Goal: Use online tool/utility: Use online tool/utility

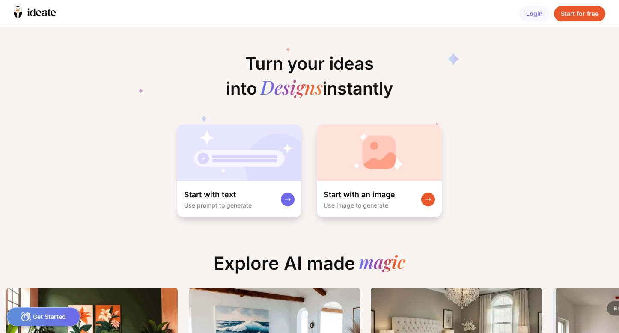
click at [546, 109] on div "Turn your ideas into Designs instantly Start with text Use prompt to generate S…" at bounding box center [309, 122] width 619 height 191
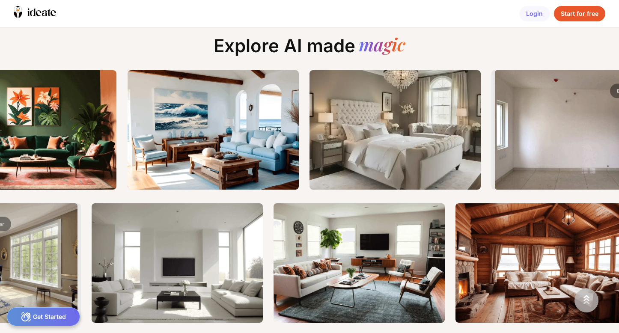
drag, startPoint x: 572, startPoint y: 131, endPoint x: 635, endPoint y: 129, distance: 63.0
click at [619, 129] on input "range" at bounding box center [574, 130] width 157 height 119
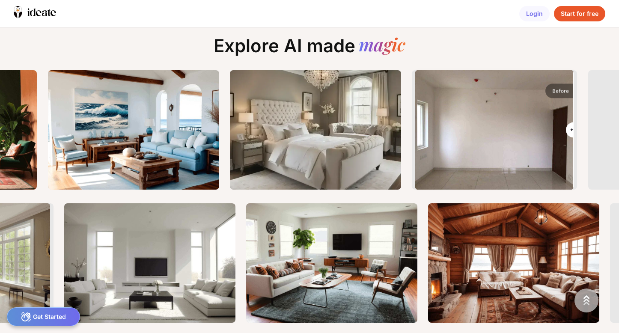
drag, startPoint x: 561, startPoint y: 131, endPoint x: 582, endPoint y: 131, distance: 21.4
click at [573, 131] on input "range" at bounding box center [494, 130] width 157 height 119
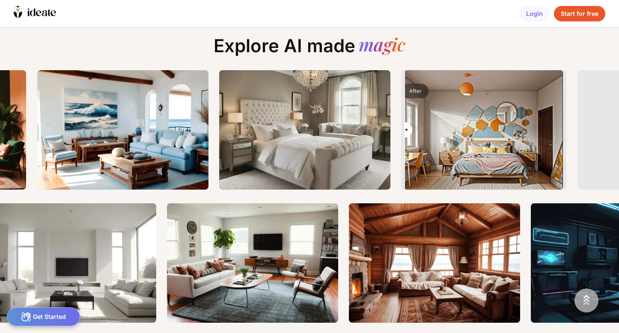
drag, startPoint x: 562, startPoint y: 131, endPoint x: 401, endPoint y: 134, distance: 160.6
click at [405, 134] on input "range" at bounding box center [483, 130] width 157 height 119
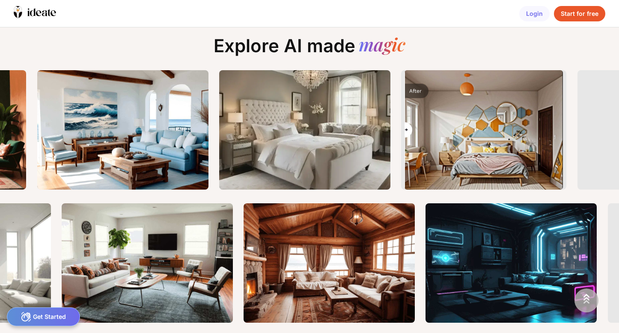
drag, startPoint x: 410, startPoint y: 130, endPoint x: 388, endPoint y: 139, distance: 24.2
click at [405, 139] on input "range" at bounding box center [483, 130] width 157 height 119
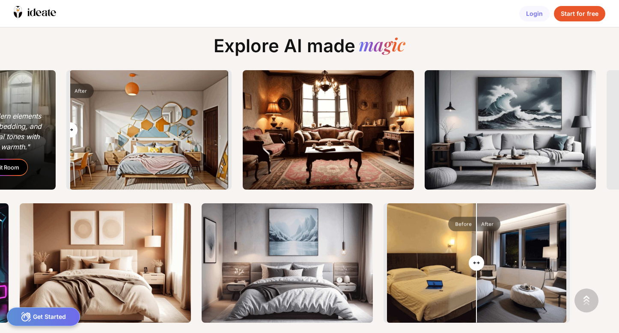
drag, startPoint x: 73, startPoint y: 128, endPoint x: 49, endPoint y: 129, distance: 24.4
click at [71, 129] on input "range" at bounding box center [149, 130] width 157 height 119
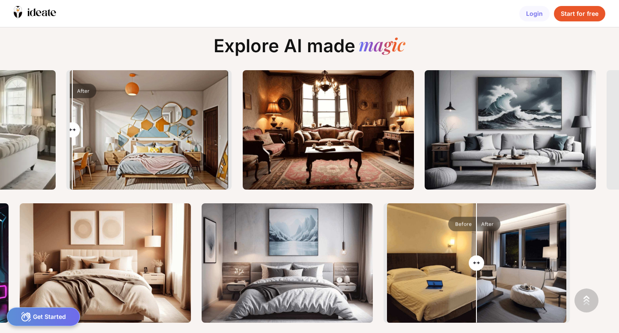
type input "*"
click at [75, 128] on input "range" at bounding box center [149, 130] width 157 height 119
